Goal: Transaction & Acquisition: Book appointment/travel/reservation

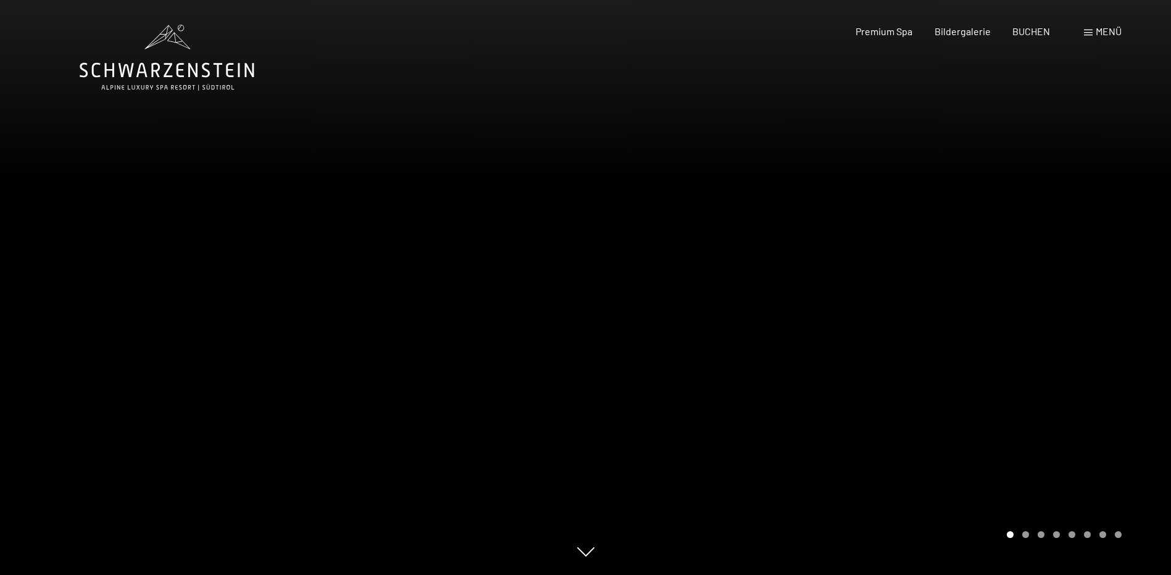
click at [504, 256] on div at bounding box center [293, 287] width 586 height 575
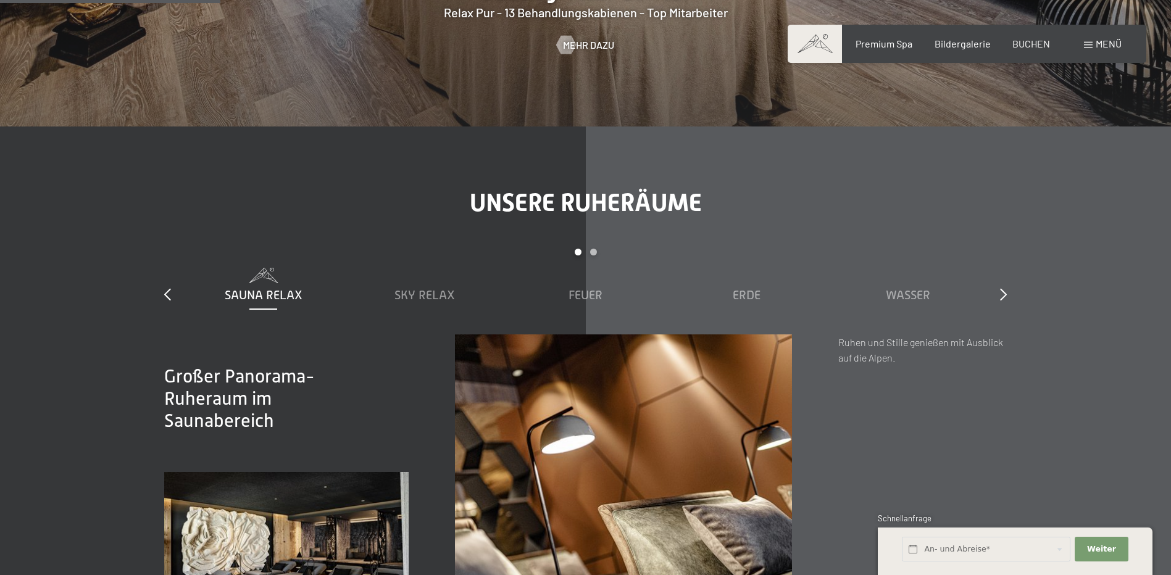
scroll to position [1728, 0]
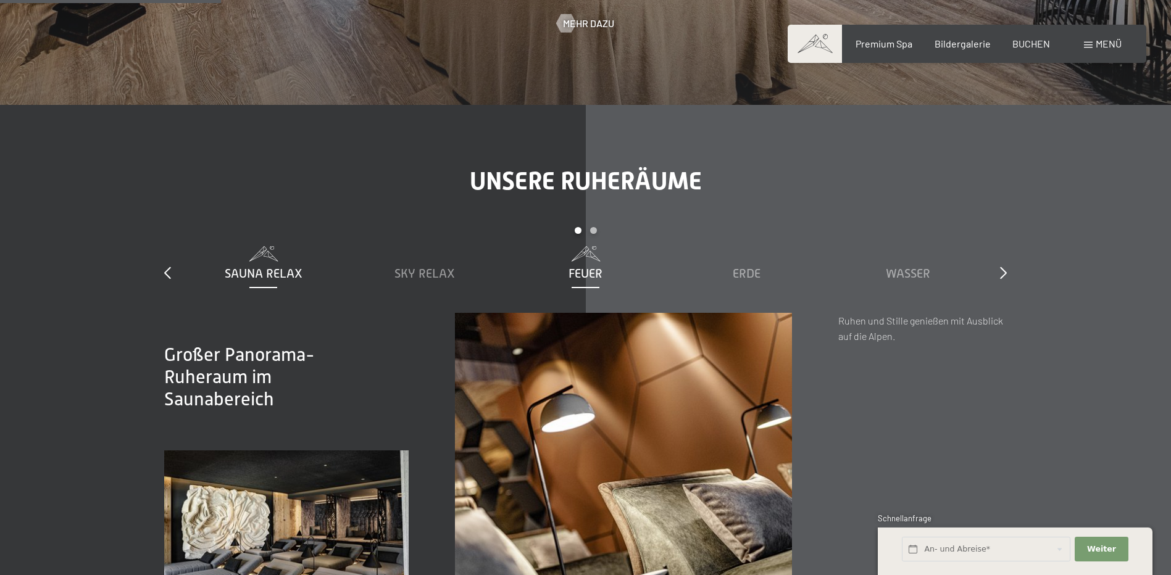
click at [583, 270] on span "Feuer" at bounding box center [585, 274] width 34 height 14
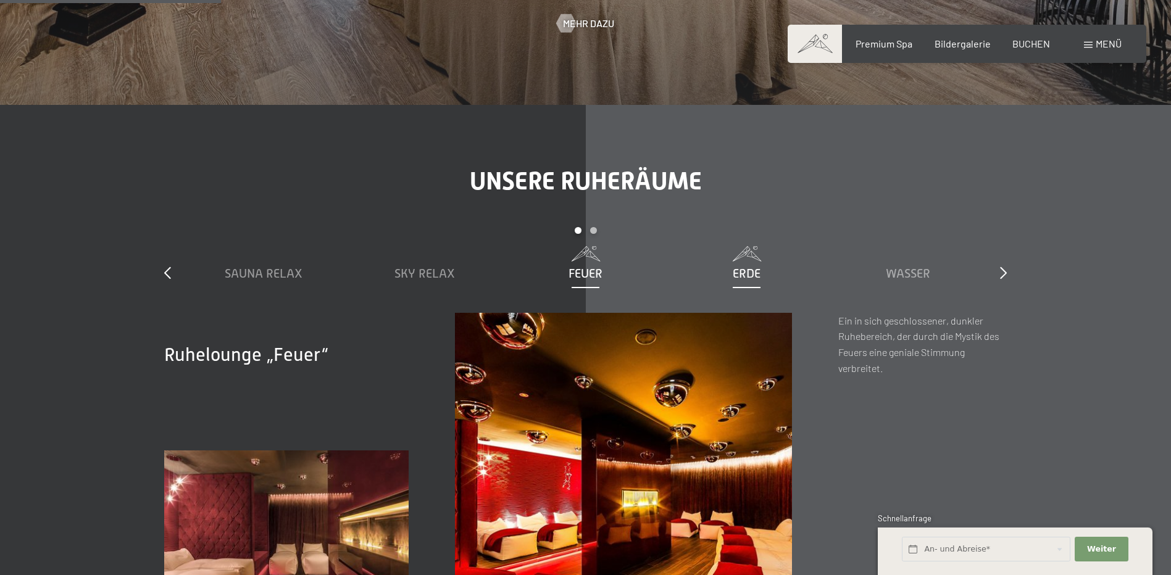
click at [742, 278] on span "Erde" at bounding box center [747, 274] width 28 height 14
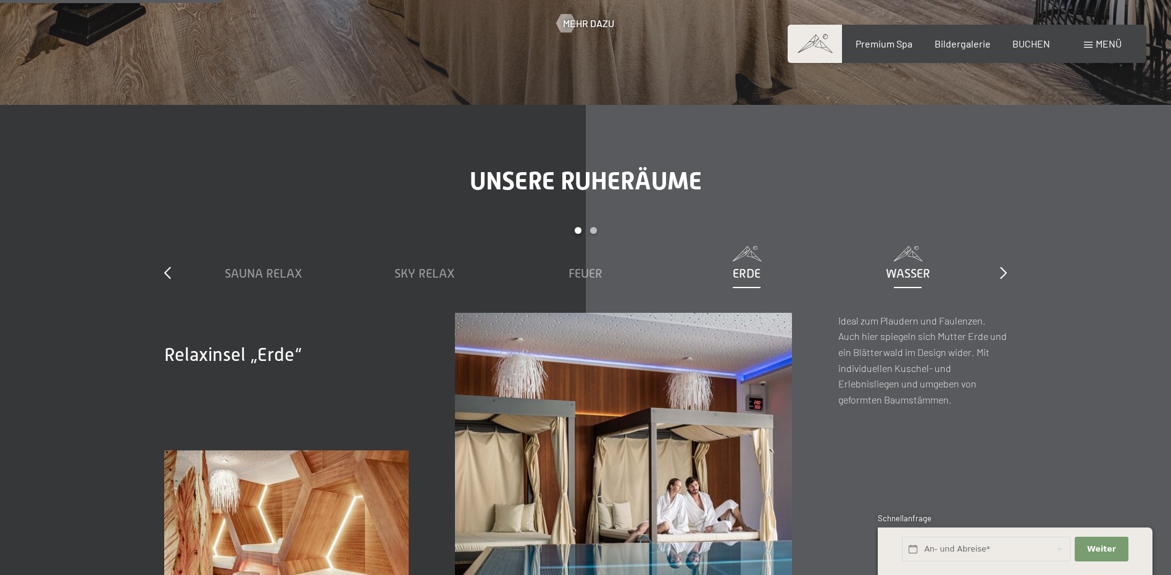
click at [925, 277] on span "Wasser" at bounding box center [908, 274] width 44 height 14
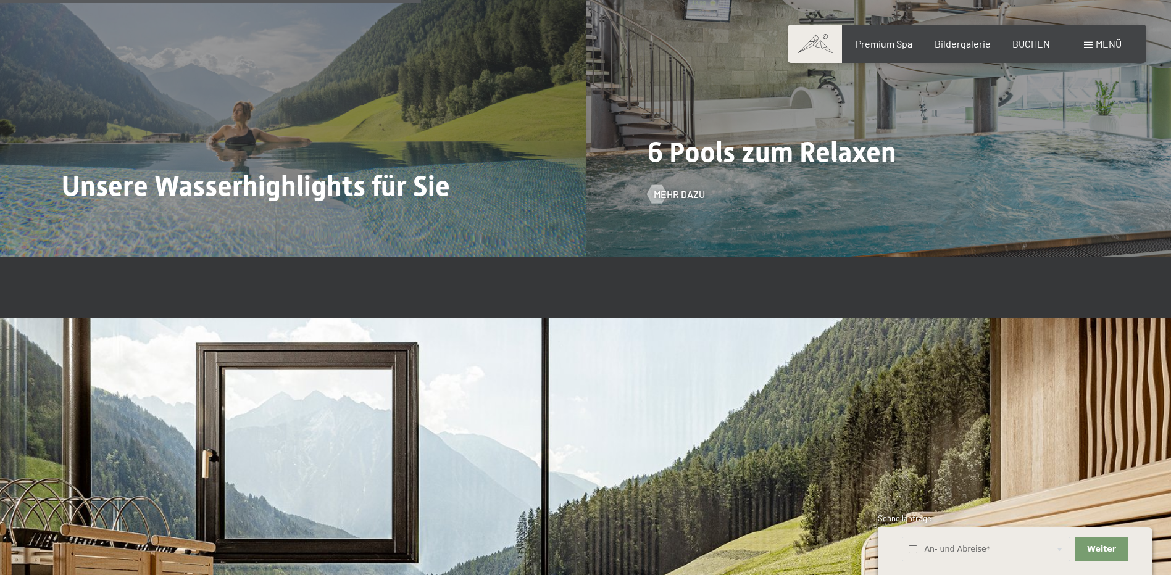
scroll to position [3209, 0]
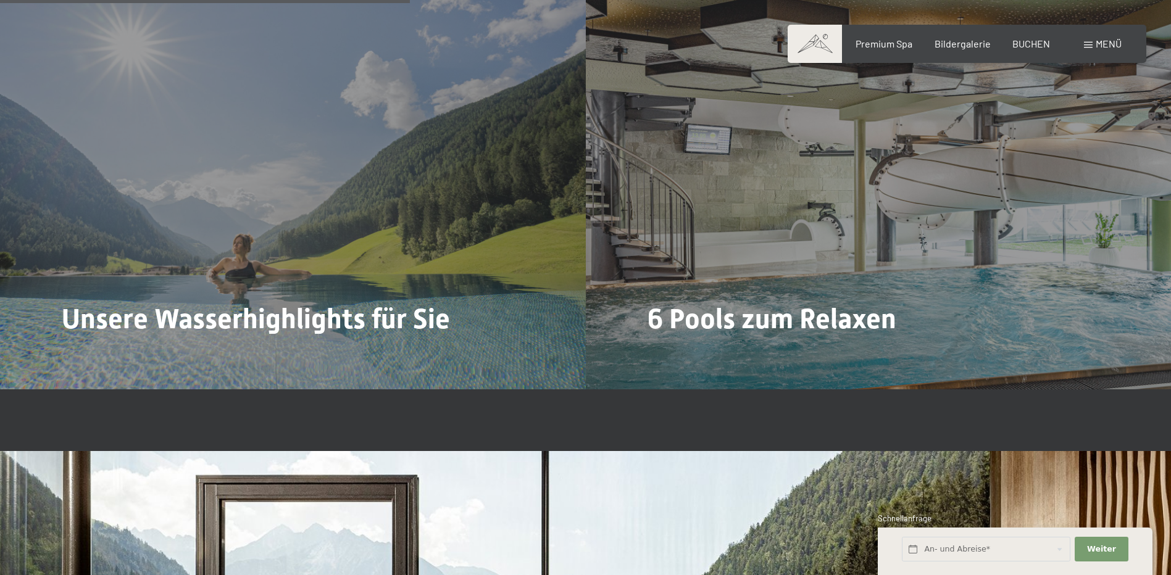
click at [1112, 43] on span "Menü" at bounding box center [1108, 44] width 26 height 12
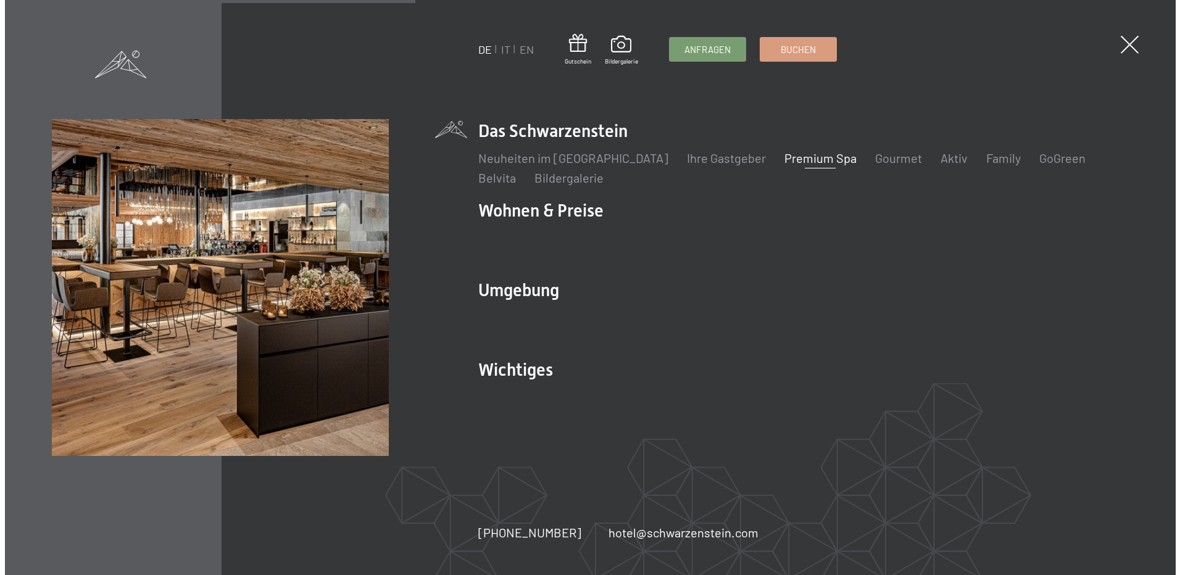
scroll to position [3222, 0]
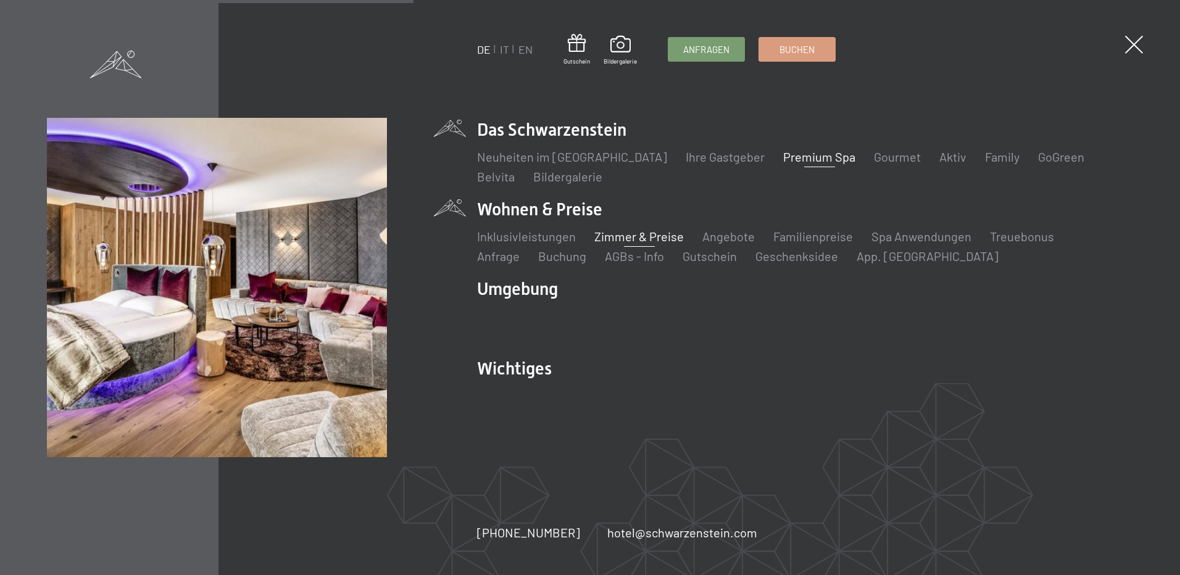
click at [620, 238] on link "Zimmer & Preise" at bounding box center [638, 236] width 89 height 15
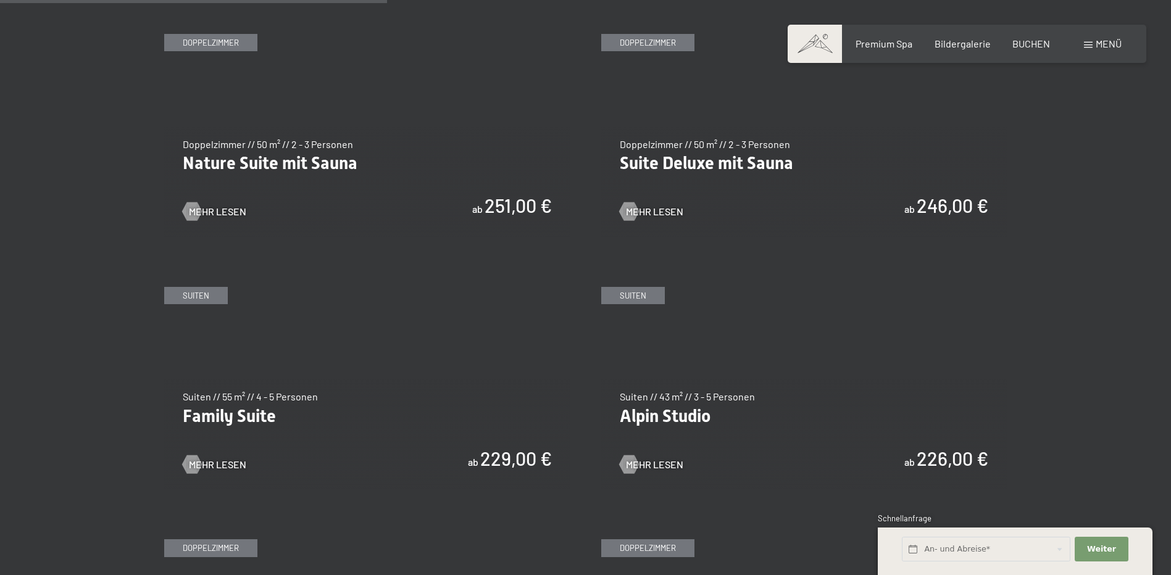
scroll to position [1296, 0]
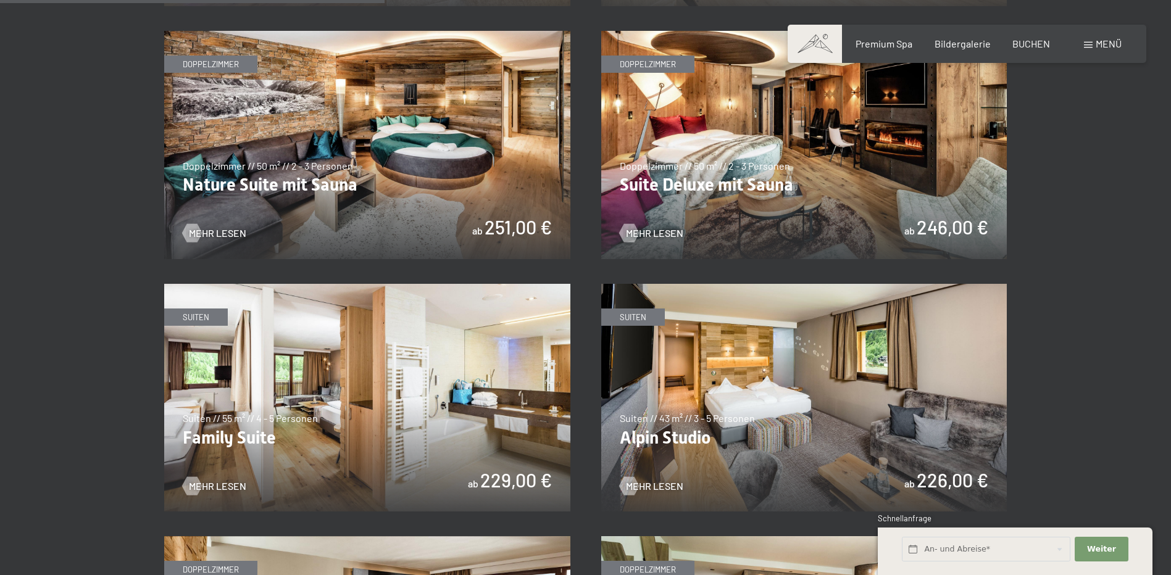
click at [810, 394] on img at bounding box center [804, 398] width 406 height 228
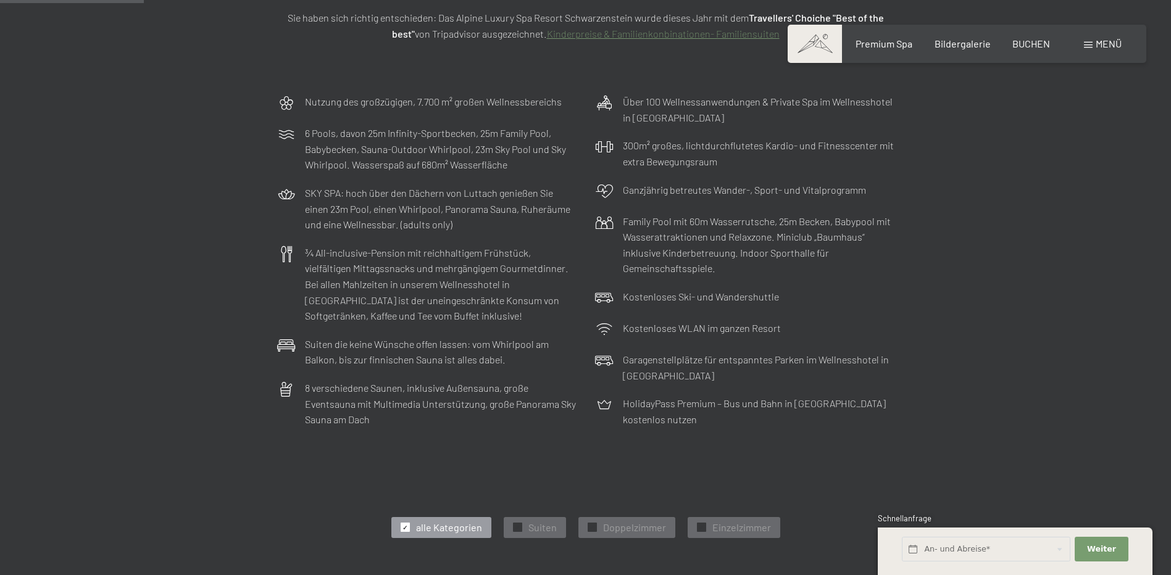
scroll to position [0, 0]
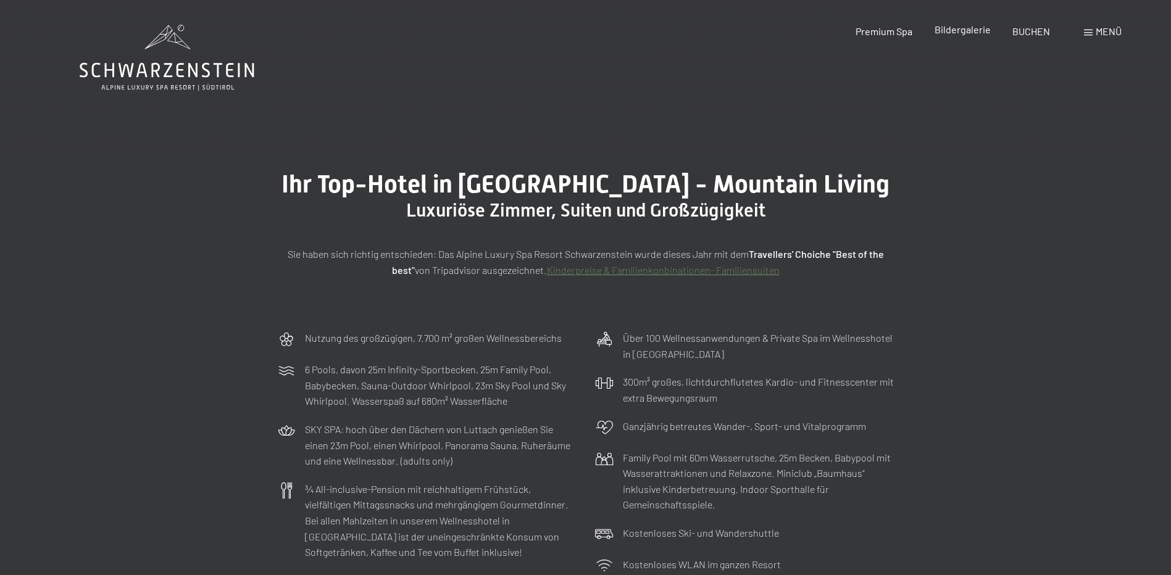
click at [981, 27] on span "Bildergalerie" at bounding box center [962, 29] width 56 height 12
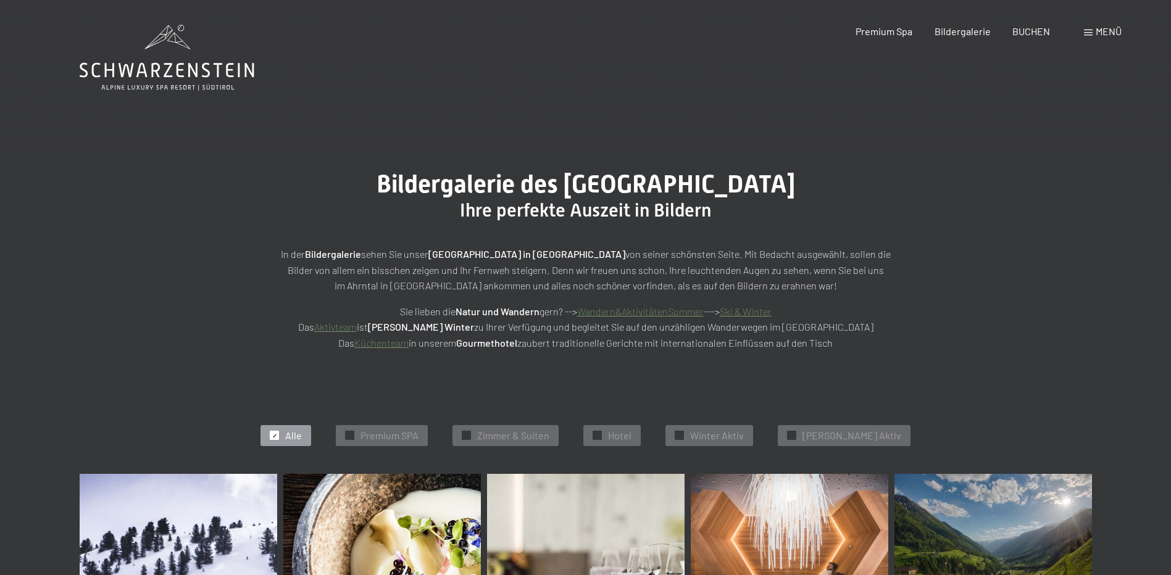
click at [1116, 26] on span "Menü" at bounding box center [1108, 31] width 26 height 12
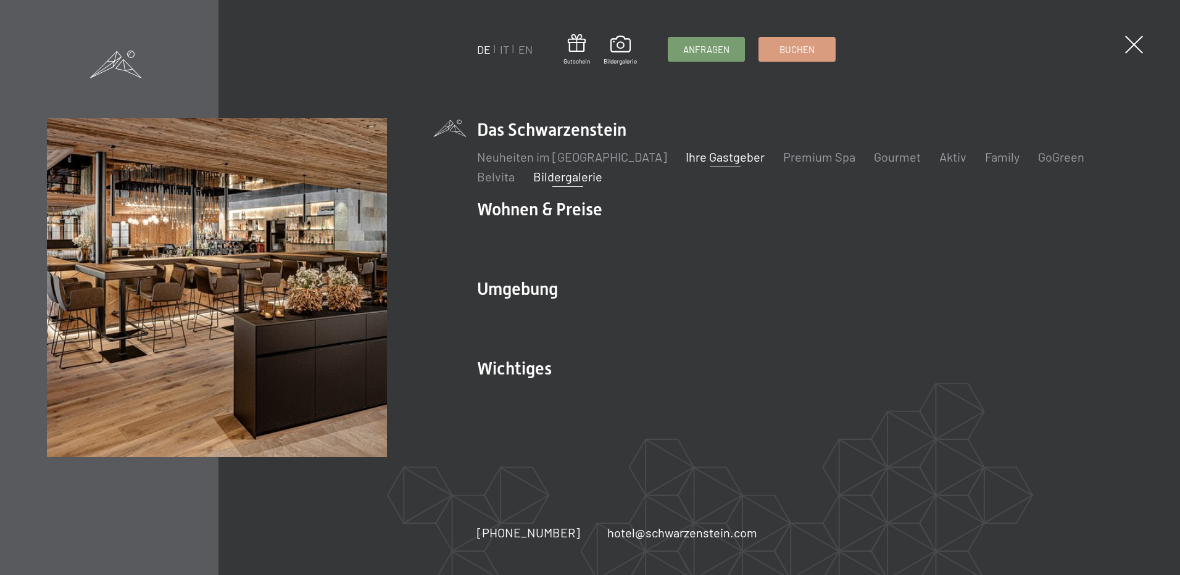
click at [688, 159] on link "Ihre Gastgeber" at bounding box center [725, 156] width 79 height 15
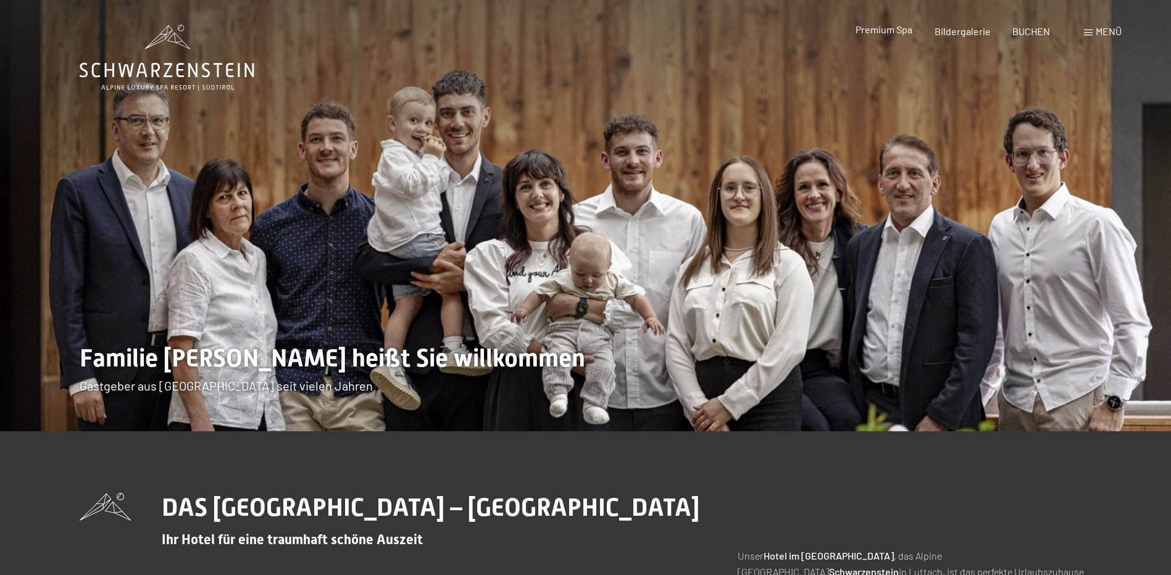
click at [878, 31] on span "Premium Spa" at bounding box center [883, 29] width 57 height 12
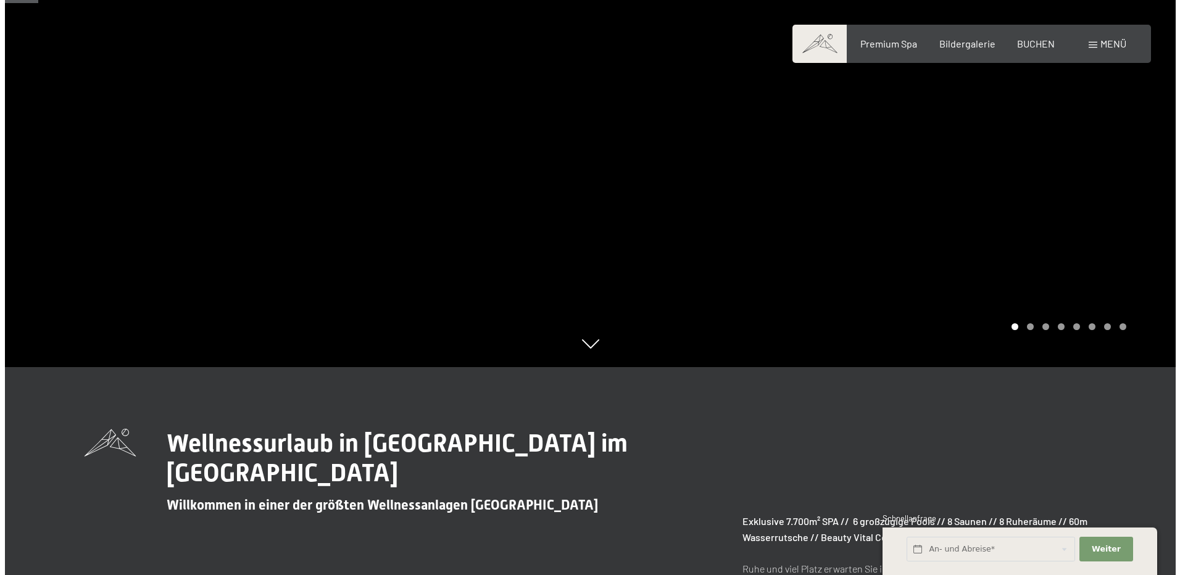
scroll to position [62, 0]
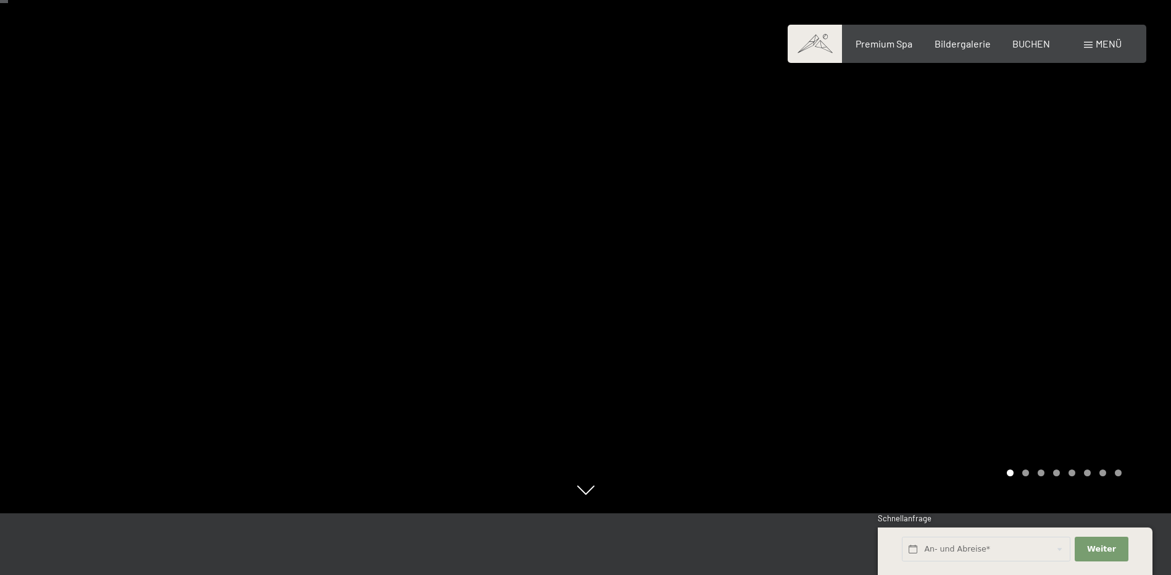
click at [1061, 79] on div at bounding box center [879, 225] width 586 height 575
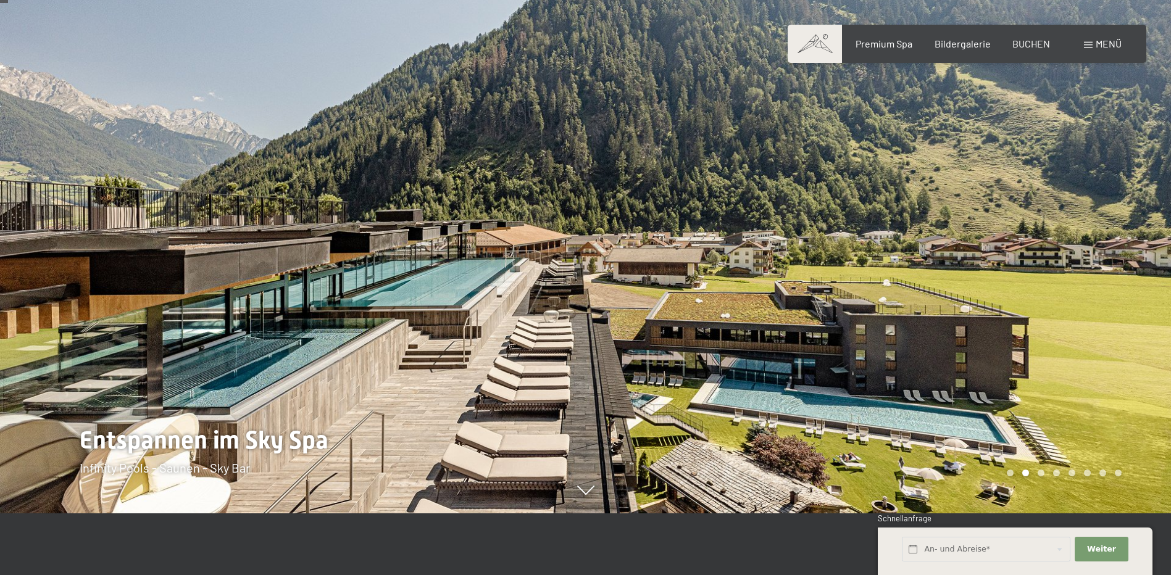
click at [1061, 79] on div at bounding box center [879, 225] width 586 height 575
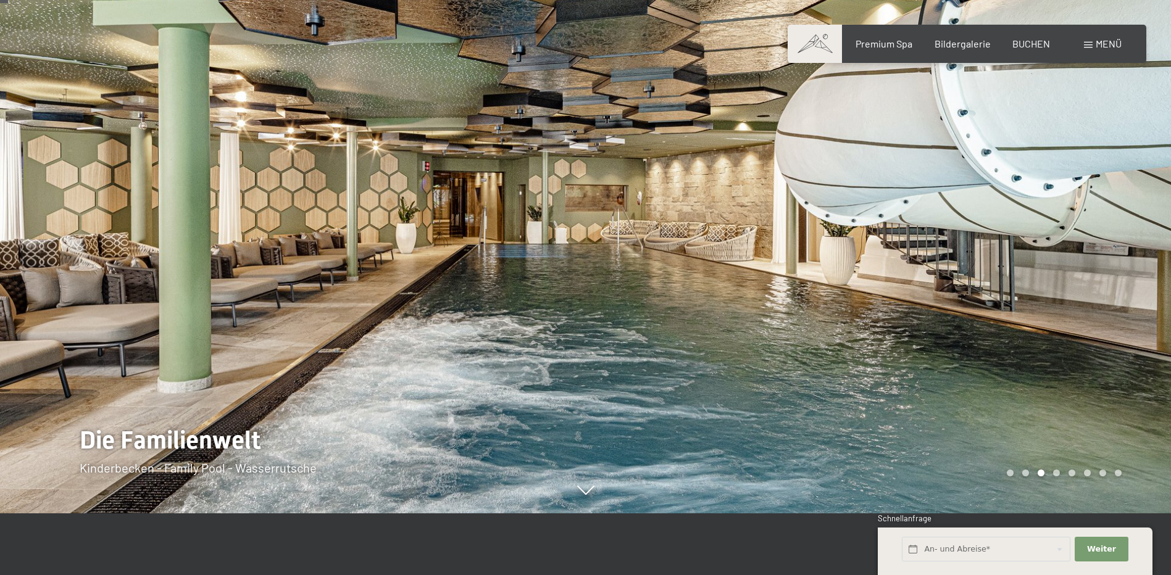
click at [1061, 79] on div at bounding box center [879, 225] width 586 height 575
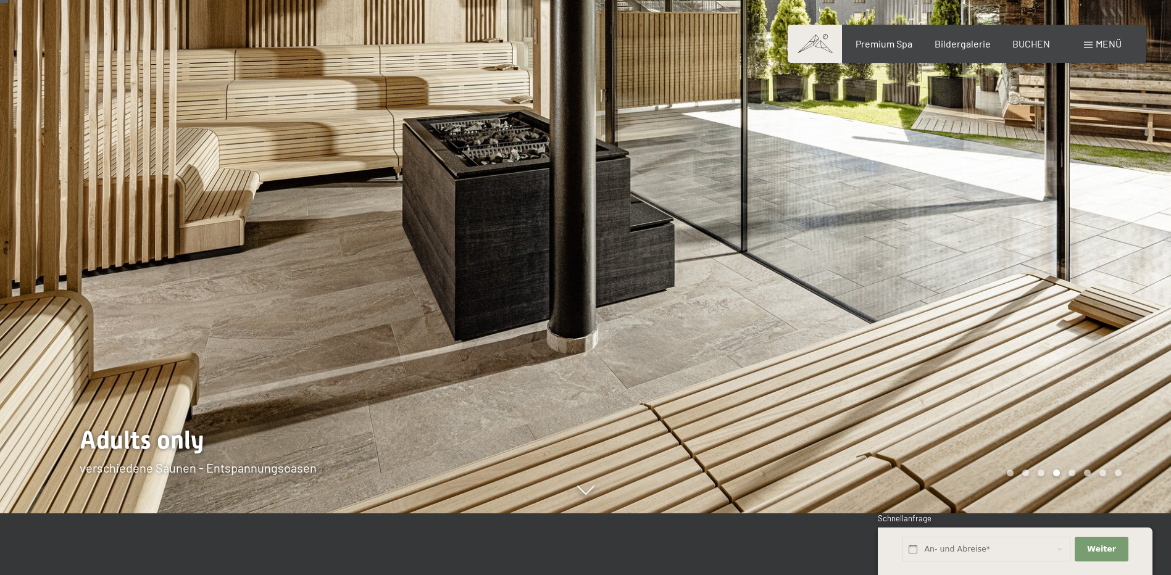
click at [1061, 79] on div at bounding box center [879, 225] width 586 height 575
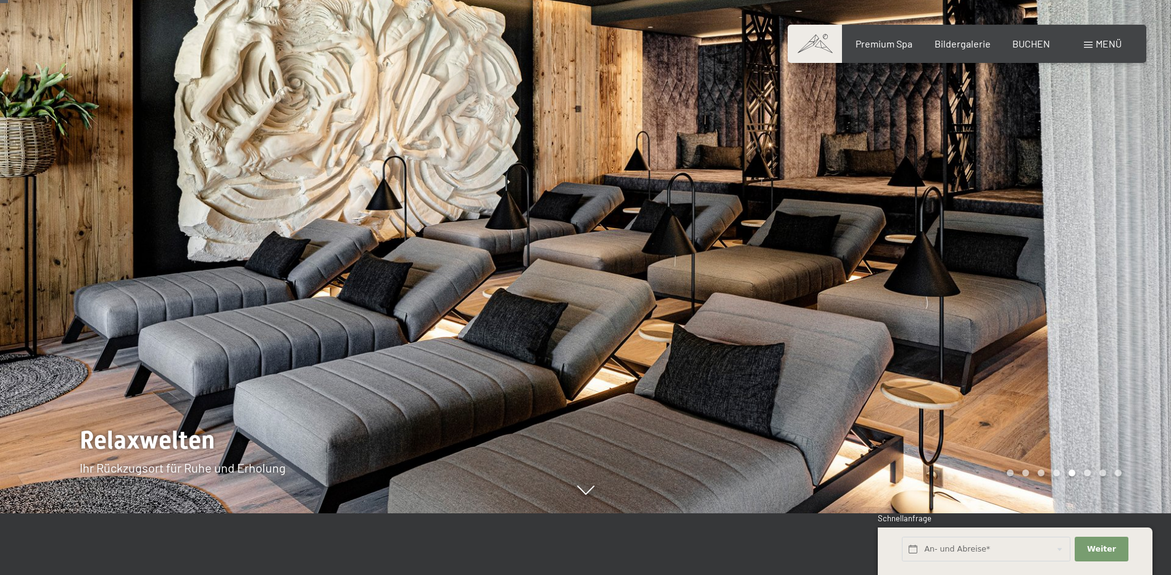
click at [1061, 79] on div at bounding box center [879, 225] width 586 height 575
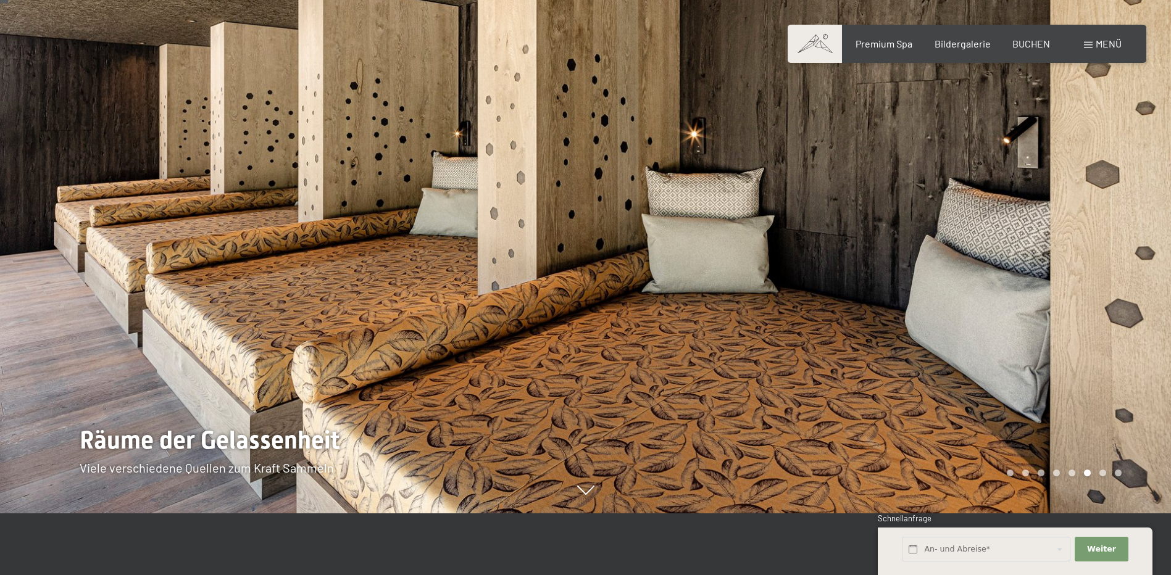
click at [1061, 79] on div at bounding box center [879, 225] width 586 height 575
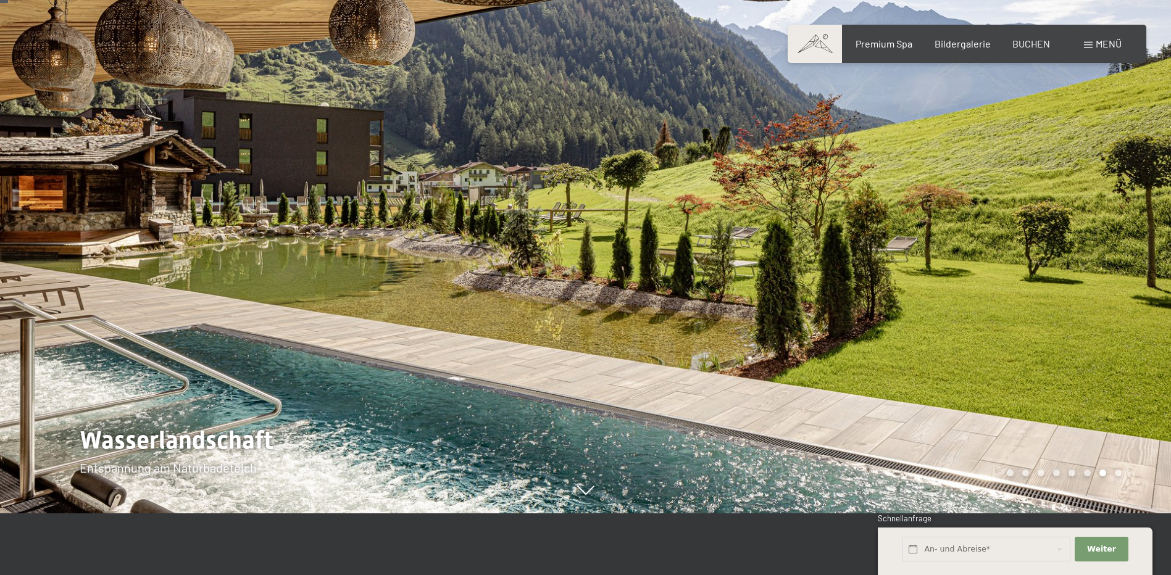
click at [1061, 79] on div at bounding box center [879, 225] width 586 height 575
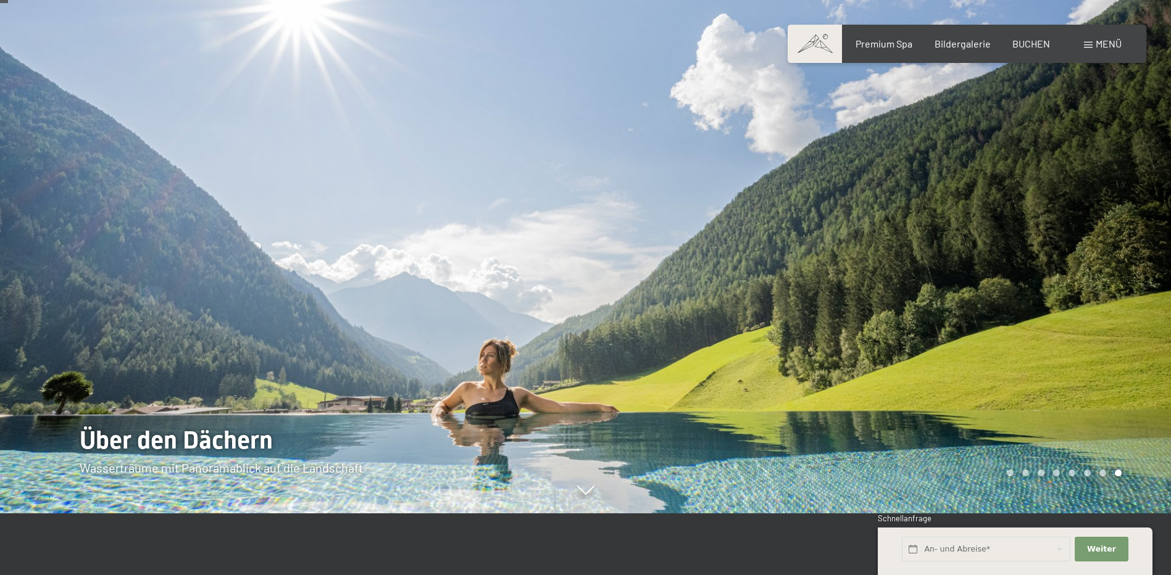
click at [1061, 79] on div at bounding box center [879, 225] width 586 height 575
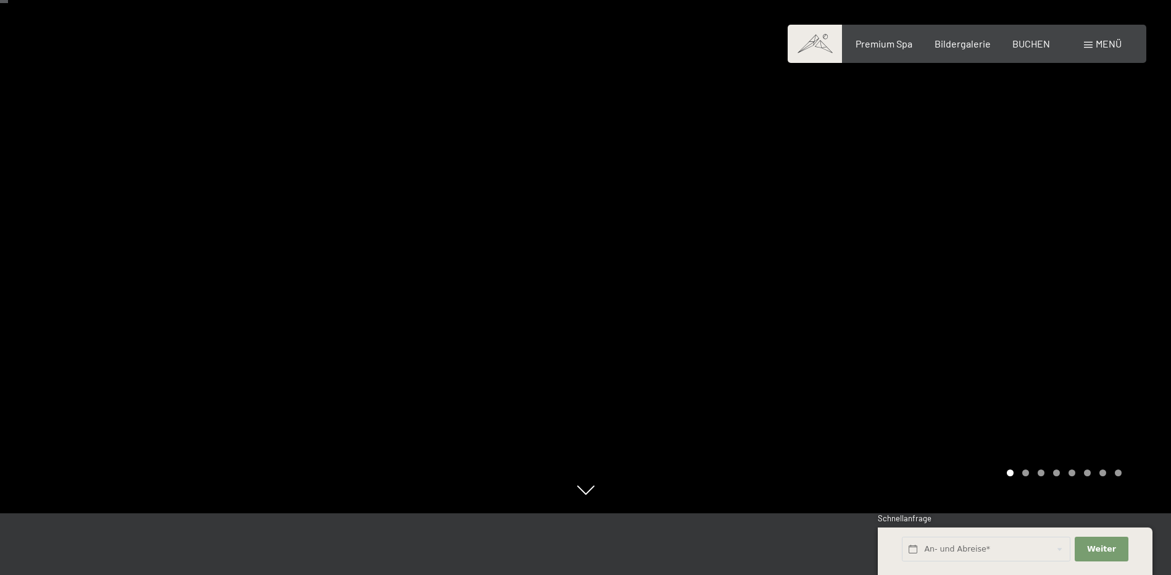
click at [1061, 79] on div at bounding box center [879, 225] width 586 height 575
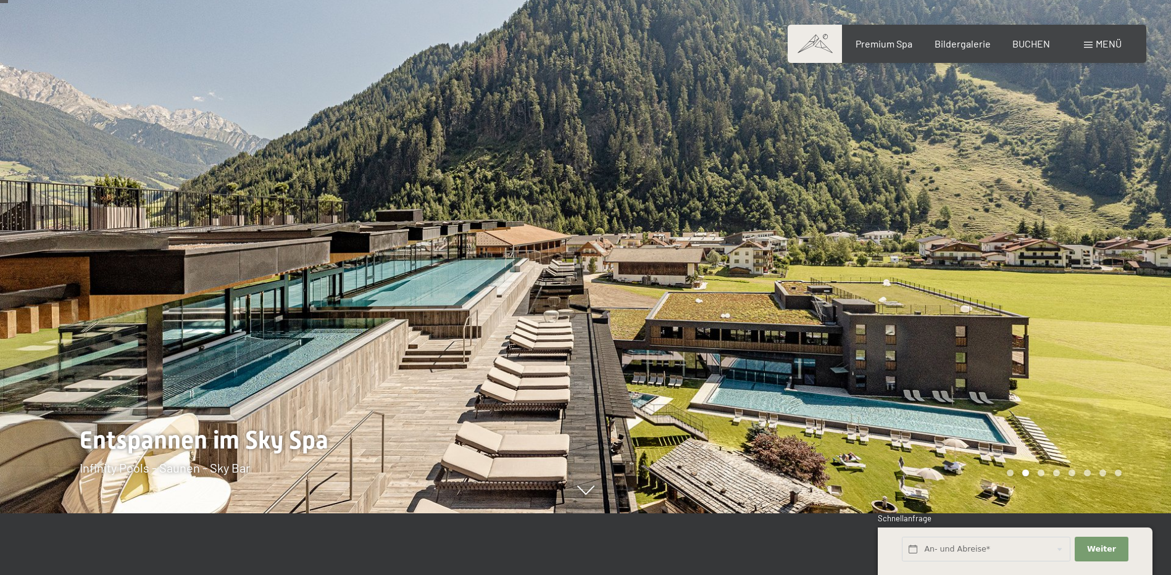
click at [1092, 49] on div "Menü" at bounding box center [1103, 44] width 38 height 14
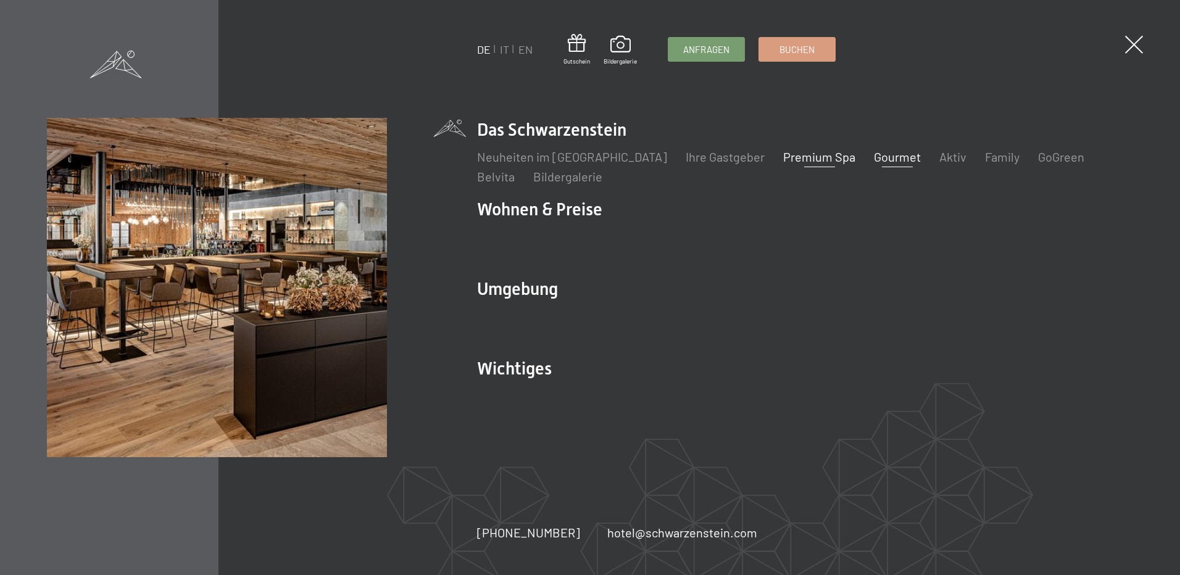
click at [874, 157] on link "Gourmet" at bounding box center [897, 156] width 47 height 15
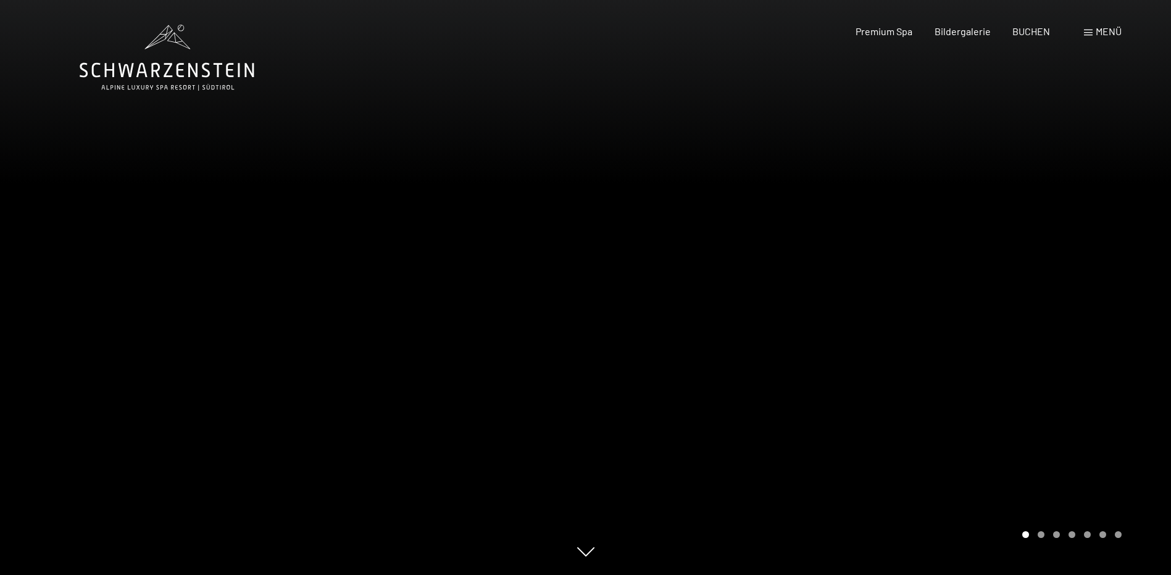
click at [1045, 194] on div at bounding box center [879, 287] width 586 height 575
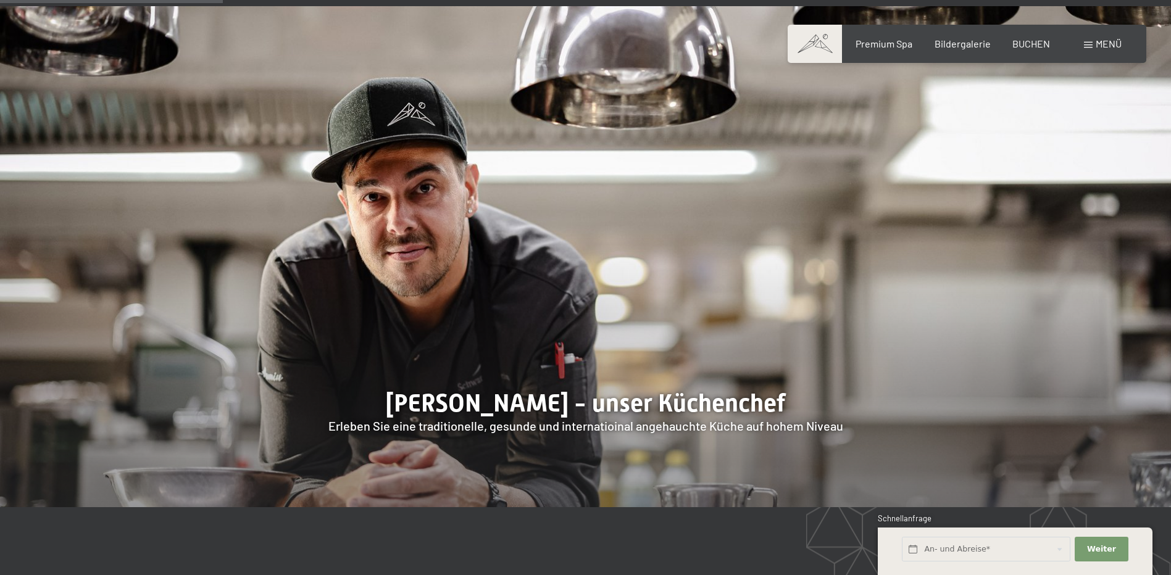
scroll to position [987, 0]
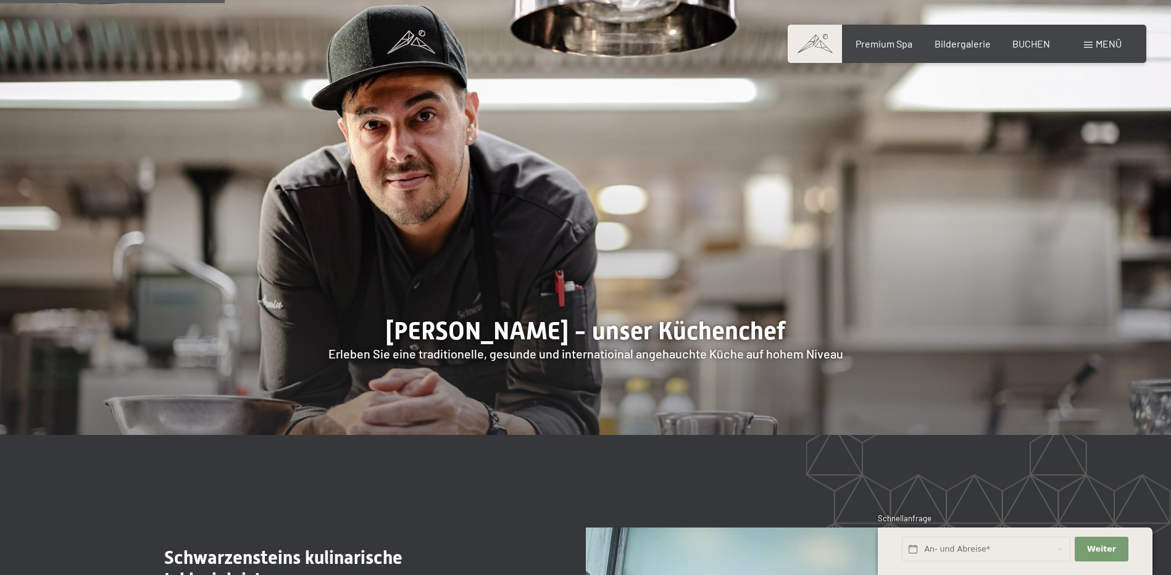
click at [1047, 193] on div at bounding box center [585, 184] width 1171 height 501
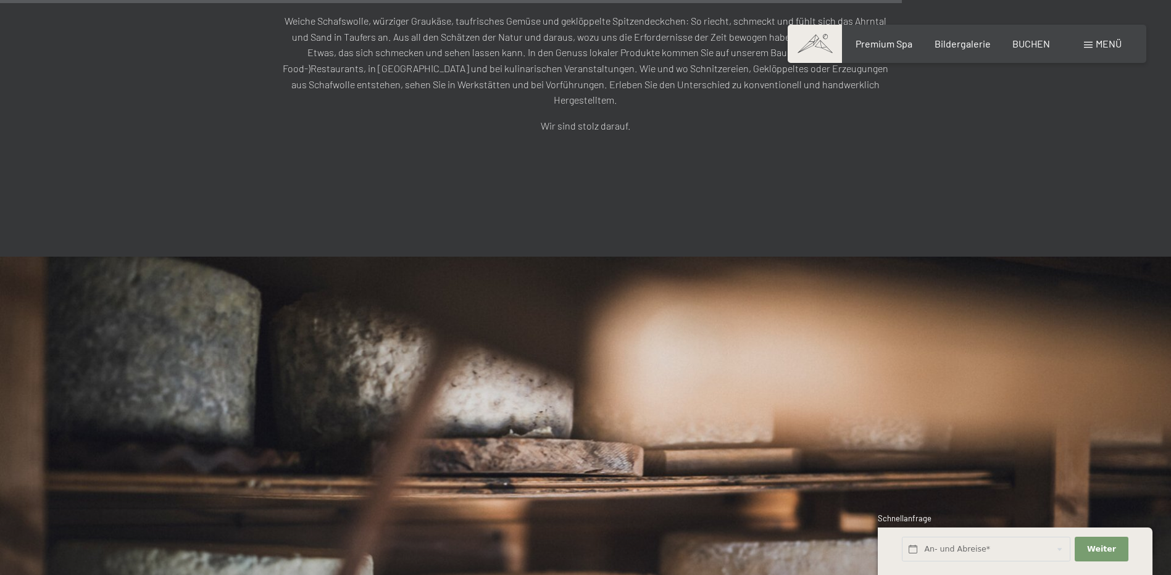
scroll to position [3086, 0]
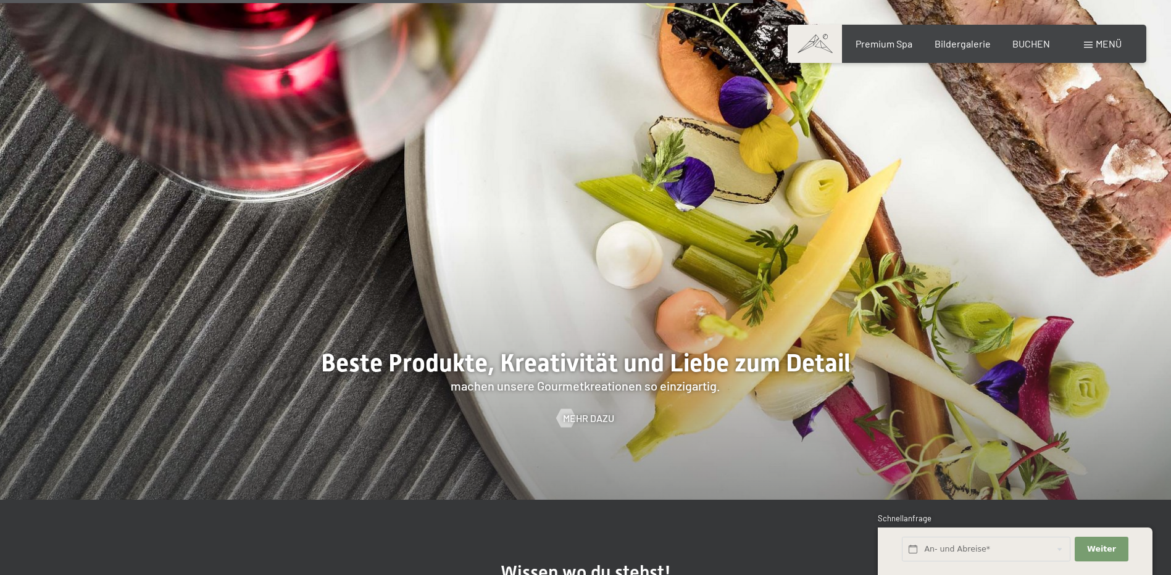
click at [1112, 41] on span "Menü" at bounding box center [1108, 44] width 26 height 12
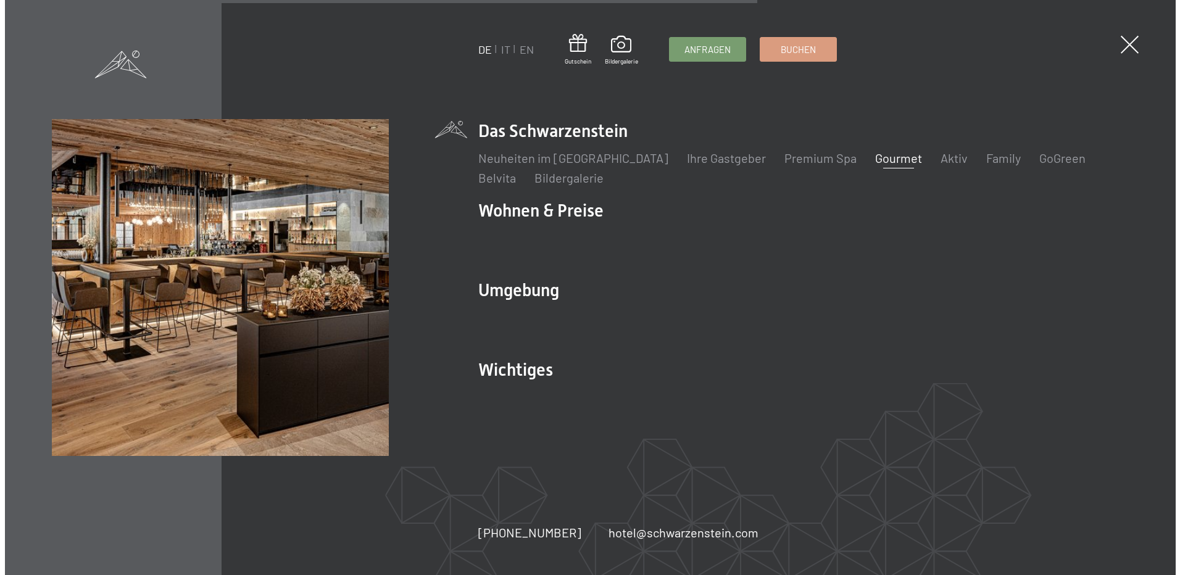
scroll to position [3094, 0]
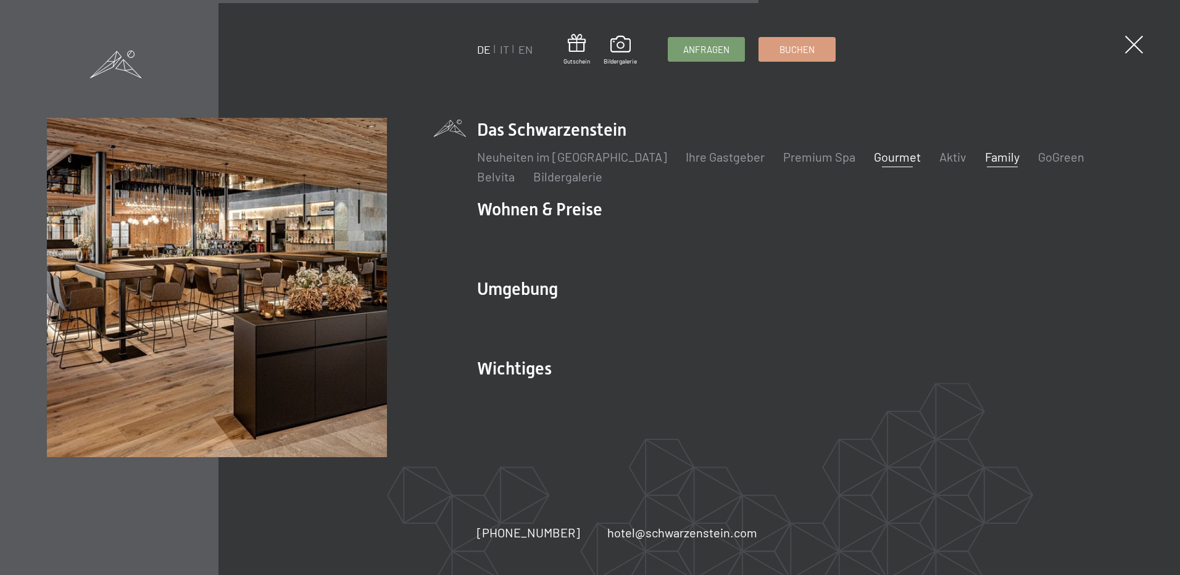
click at [985, 157] on link "Family" at bounding box center [1002, 156] width 35 height 15
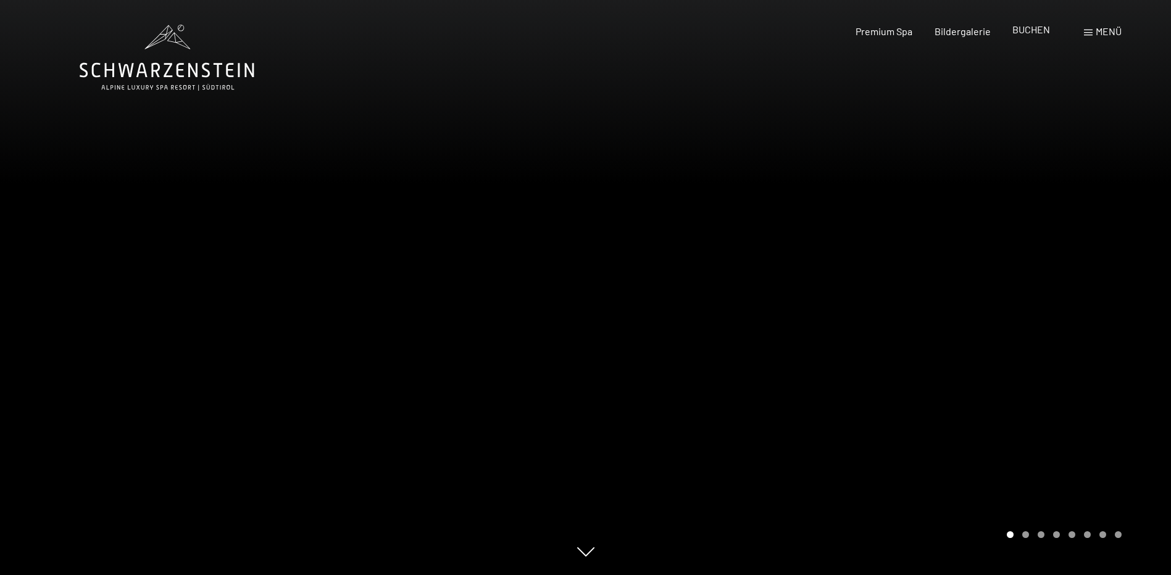
click at [1033, 31] on span "BUCHEN" at bounding box center [1031, 29] width 38 height 12
